Goal: Information Seeking & Learning: Learn about a topic

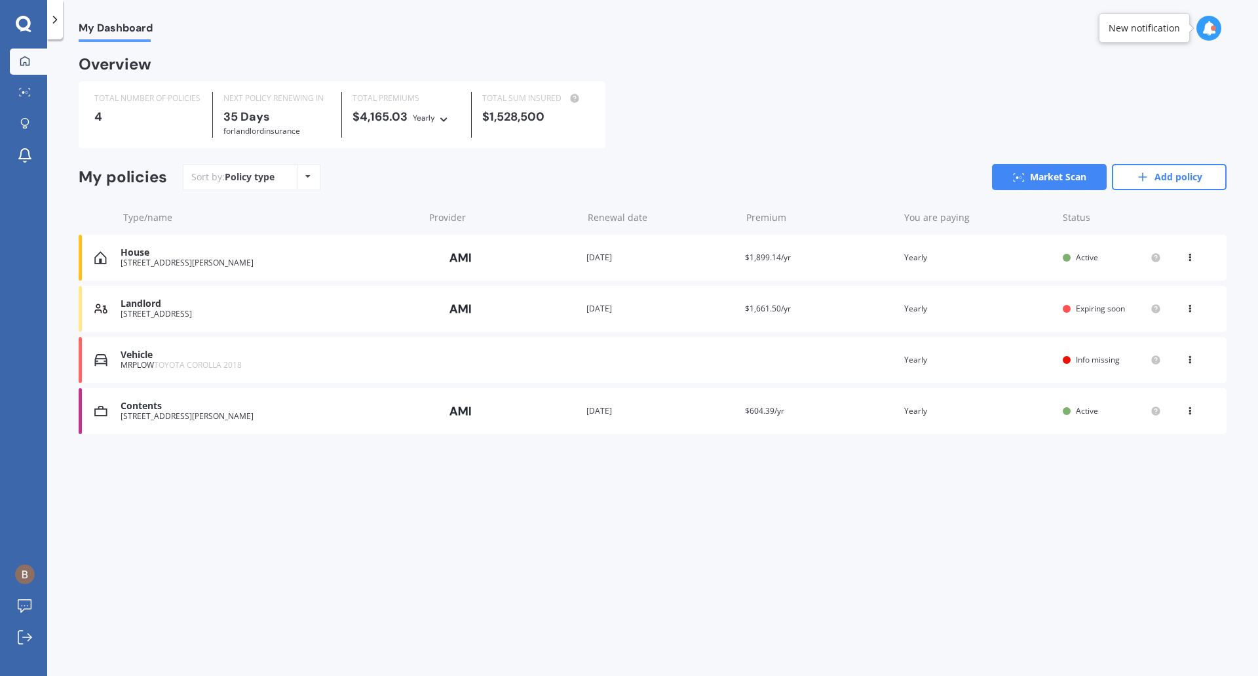
click at [629, 309] on div "Renewal date [DATE]" at bounding box center [661, 308] width 148 height 13
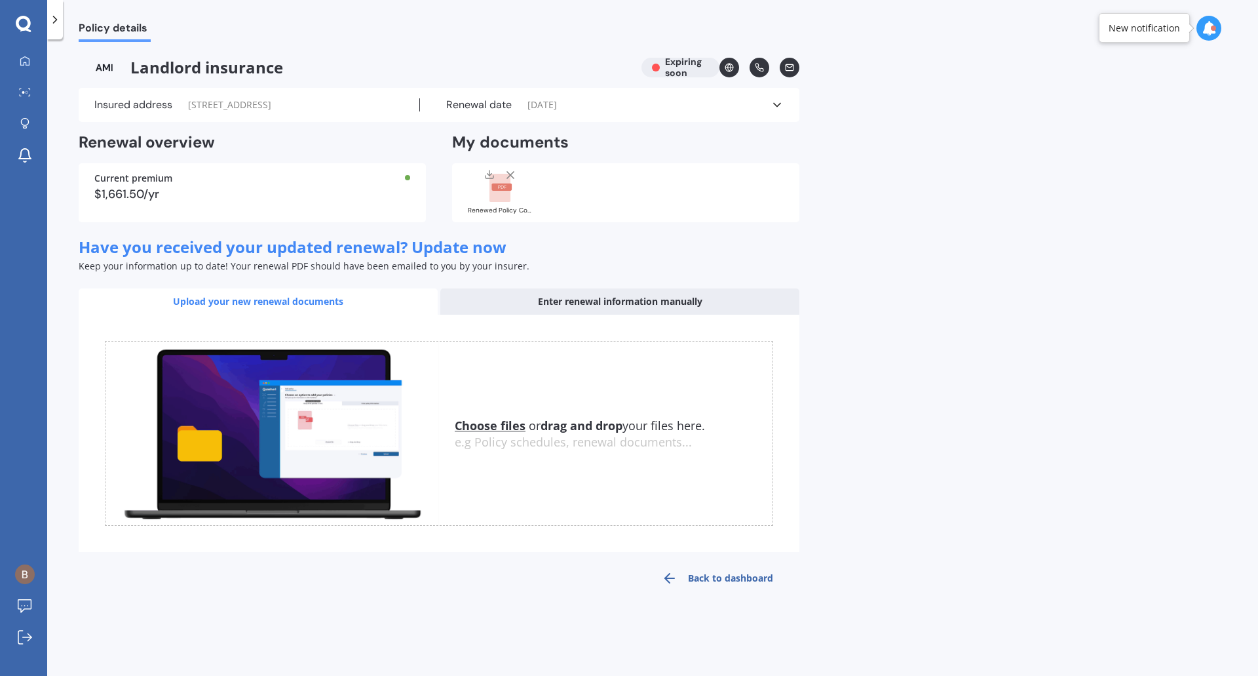
click at [725, 576] on link "Back to dashboard" at bounding box center [718, 577] width 164 height 31
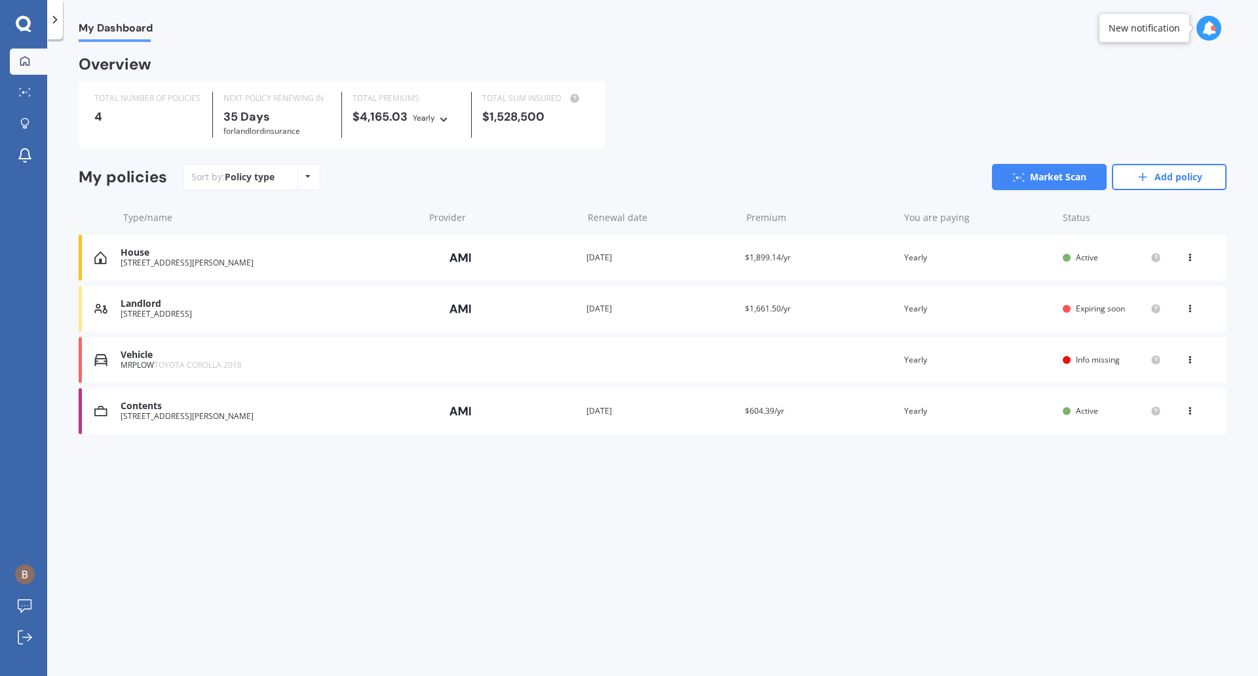
click at [1194, 306] on icon at bounding box center [1190, 306] width 9 height 8
click at [1053, 180] on link "Market Scan" at bounding box center [1049, 177] width 115 height 26
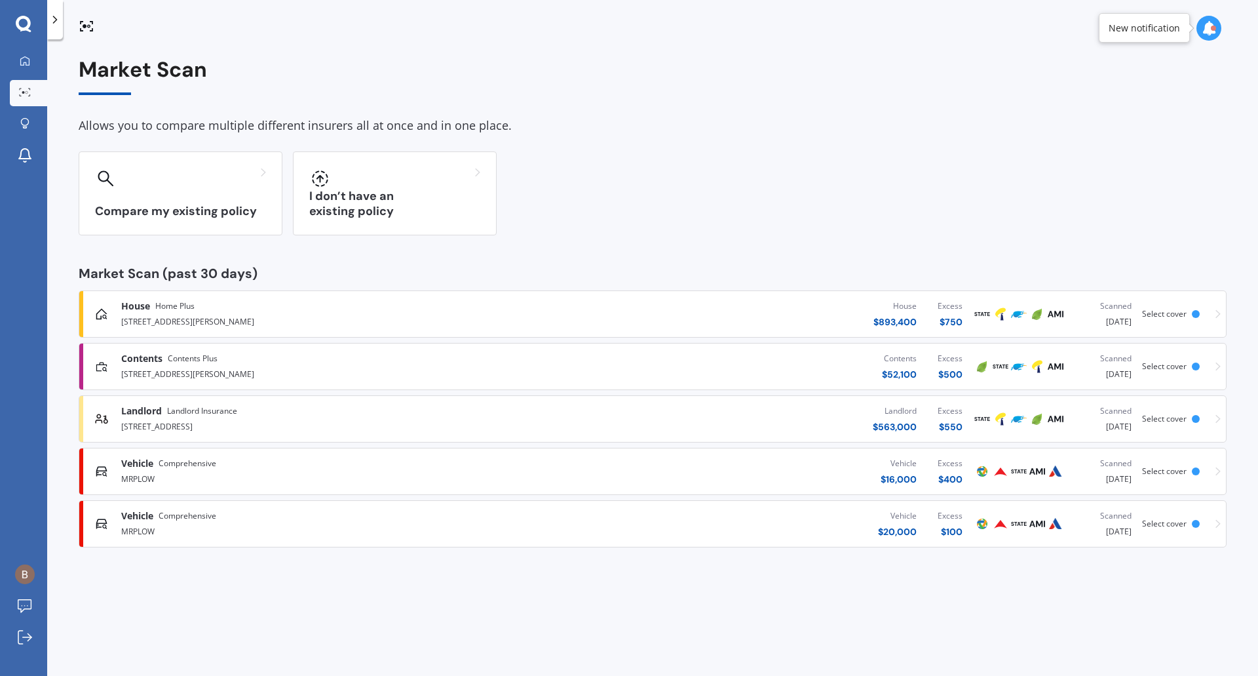
click at [1216, 419] on icon at bounding box center [1218, 418] width 5 height 9
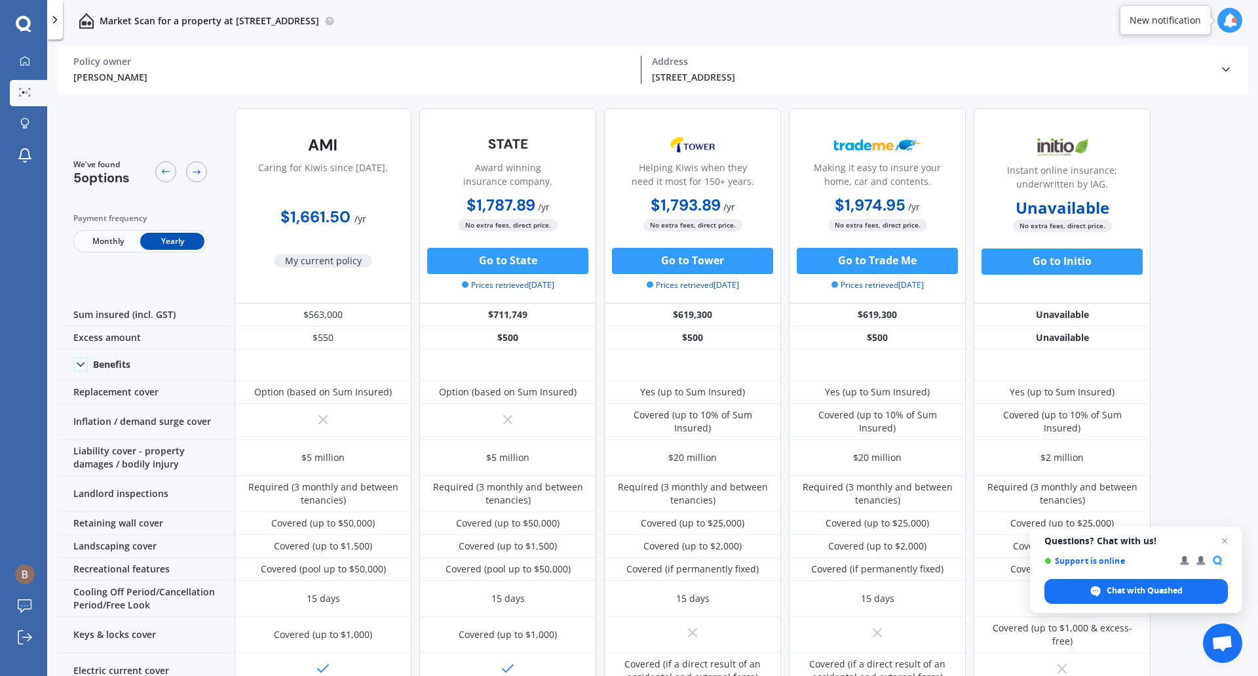
click at [113, 243] on span "Monthly" at bounding box center [108, 241] width 64 height 17
click at [172, 239] on span "Yearly" at bounding box center [172, 241] width 64 height 17
